Goal: Task Accomplishment & Management: Manage account settings

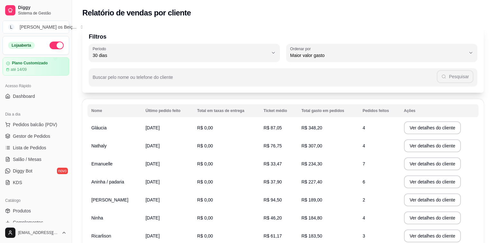
select select "30"
select select "HIGHEST_TOTAL_SPENT_WITH_ORDERS"
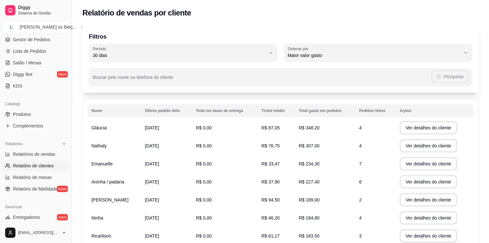
select select "ALL"
select select "0"
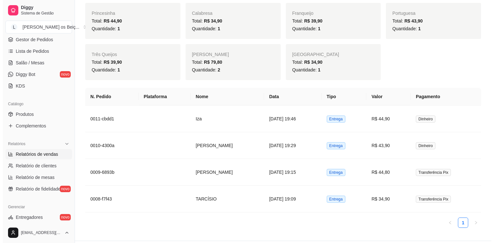
scroll to position [257, 0]
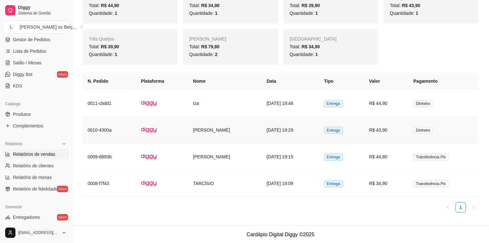
click at [103, 128] on td "0010-4300a" at bounding box center [108, 130] width 53 height 27
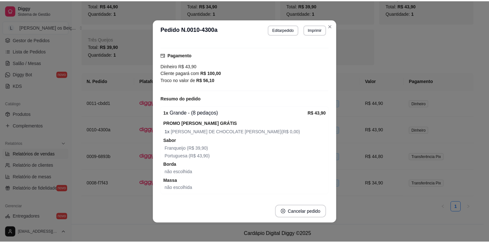
scroll to position [157, 0]
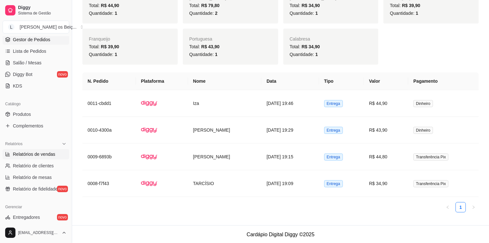
click at [22, 42] on span "Gestor de Pedidos" at bounding box center [31, 39] width 37 height 6
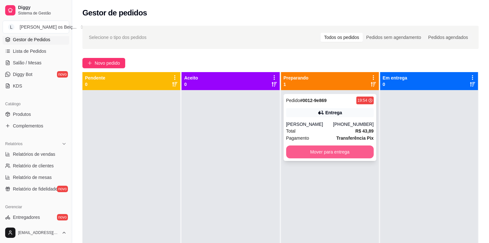
click at [298, 154] on button "Mover para entrega" at bounding box center [330, 151] width 88 height 13
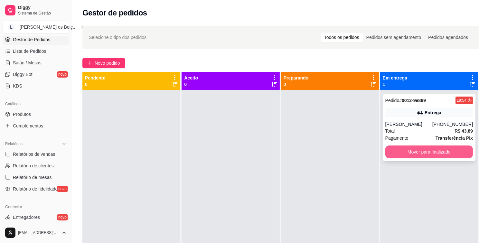
click at [425, 151] on button "Mover para finalizado" at bounding box center [429, 151] width 88 height 13
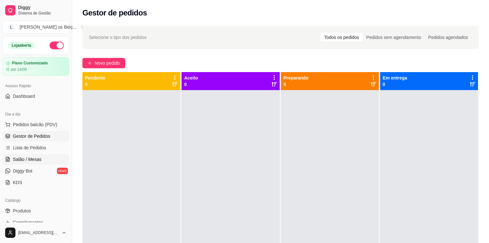
scroll to position [64, 0]
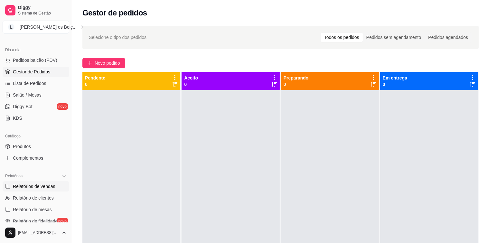
click at [46, 183] on span "Relatórios de vendas" at bounding box center [34, 186] width 42 height 6
select select "ALL"
select select "0"
